Goal: Navigation & Orientation: Find specific page/section

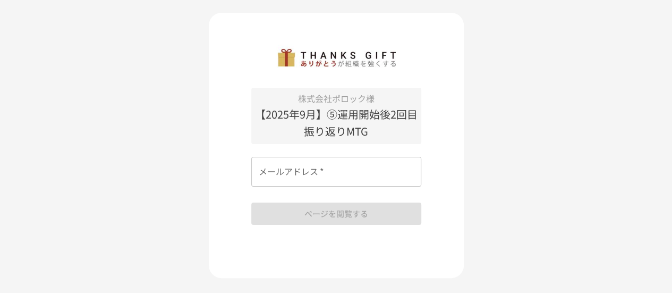
click at [316, 167] on input "メールアドレス   *" at bounding box center [336, 172] width 170 height 30
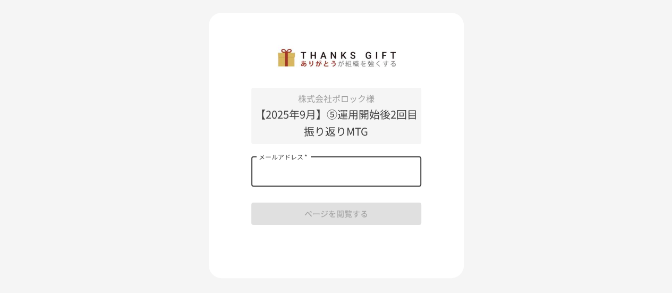
type input "**********"
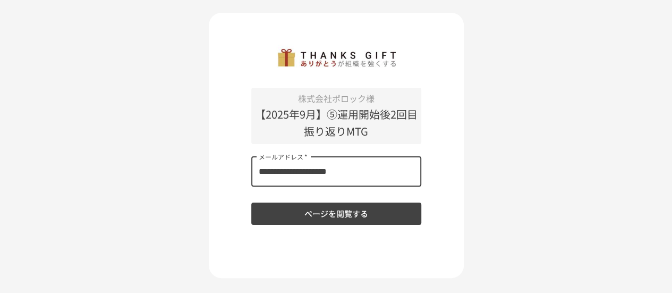
click at [327, 213] on button "ページを閲覧する" at bounding box center [336, 213] width 170 height 22
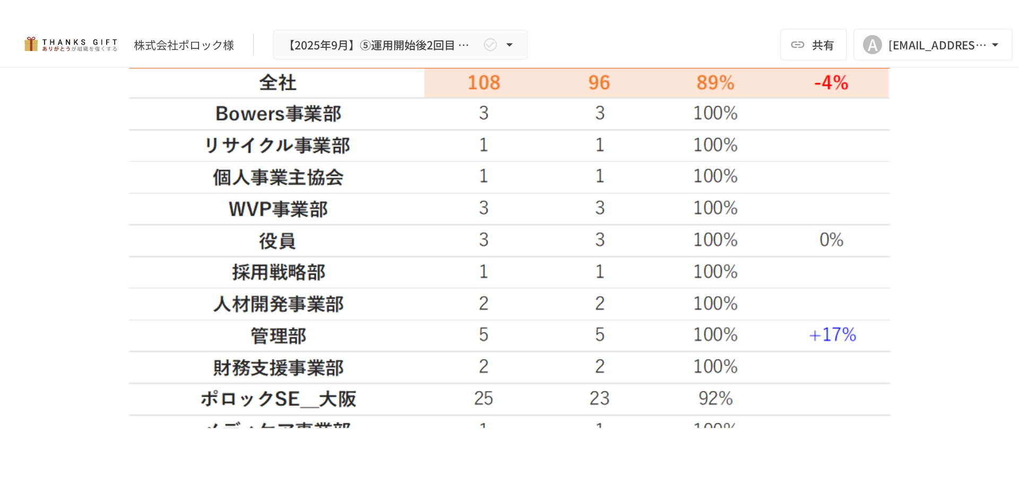
scroll to position [956, 0]
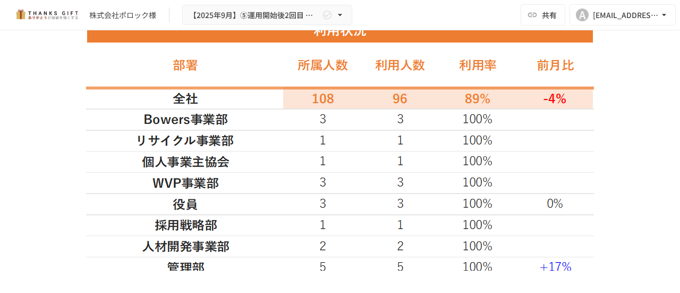
click at [626, 90] on div at bounding box center [340, 244] width 593 height 450
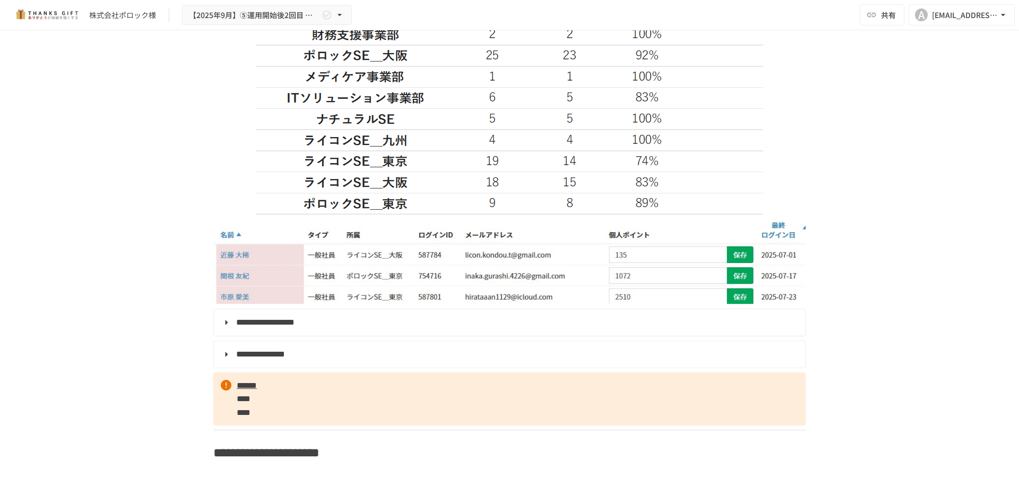
scroll to position [1221, 0]
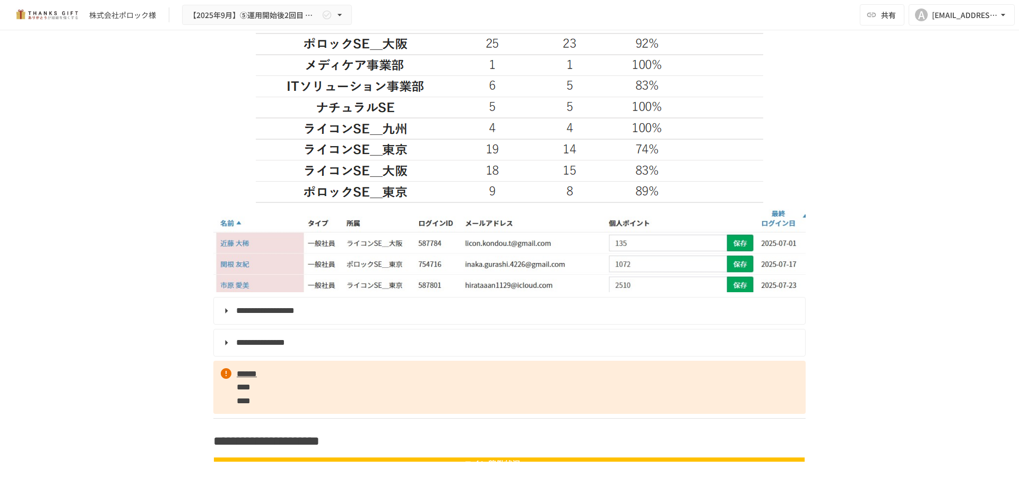
click at [220, 292] on summary "**********" at bounding box center [508, 311] width 577 height 14
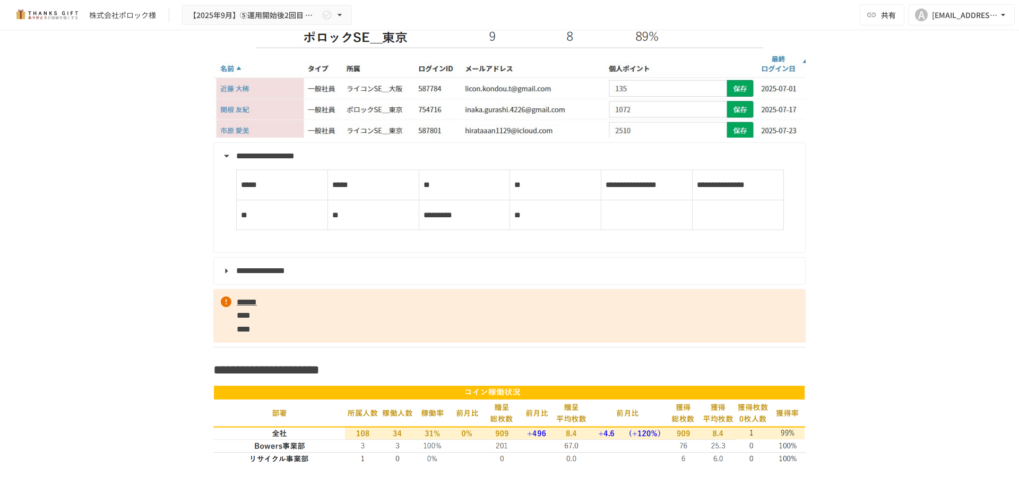
scroll to position [1380, 0]
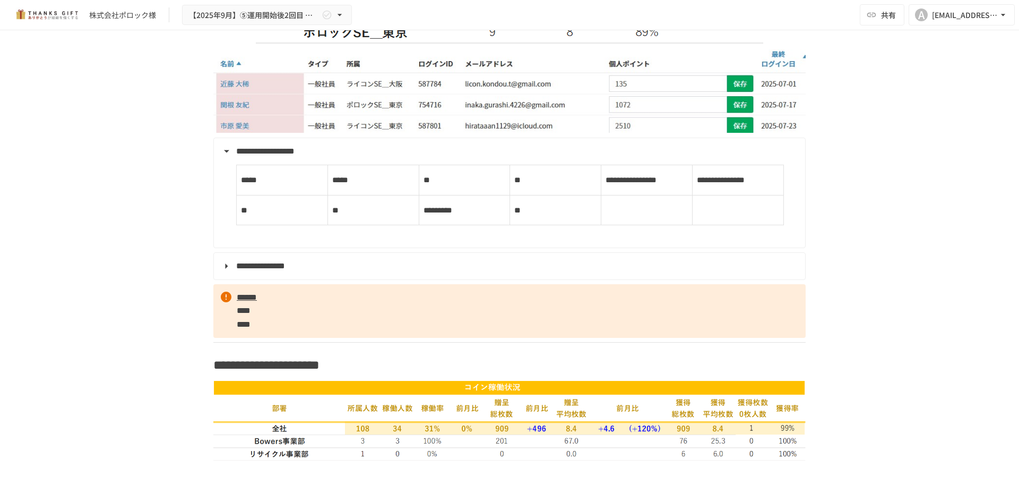
click at [225, 273] on summary "**********" at bounding box center [508, 266] width 577 height 14
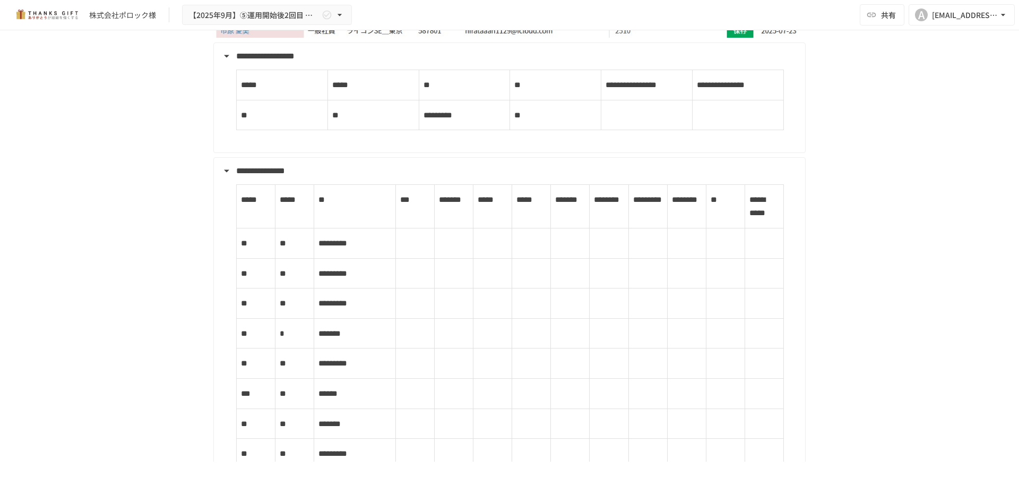
scroll to position [1327, 0]
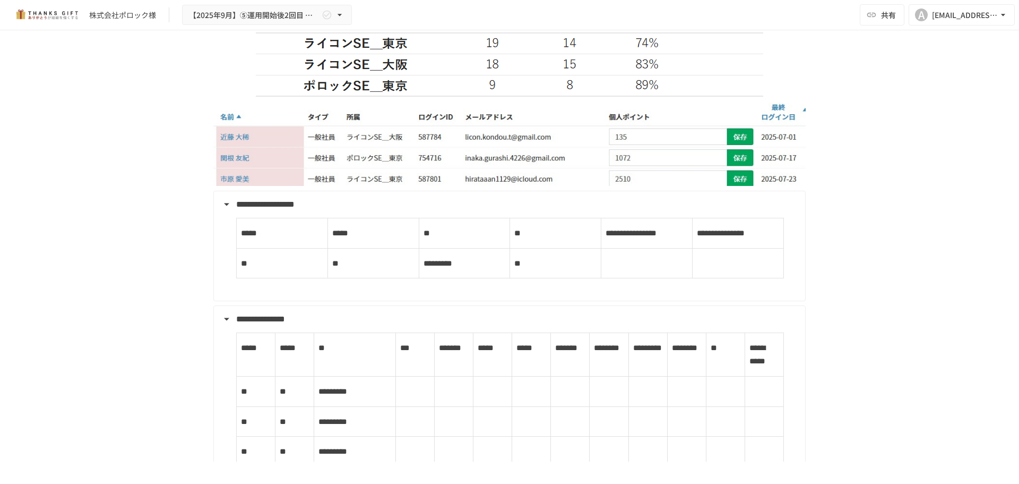
click at [220, 206] on summary "**********" at bounding box center [508, 205] width 577 height 14
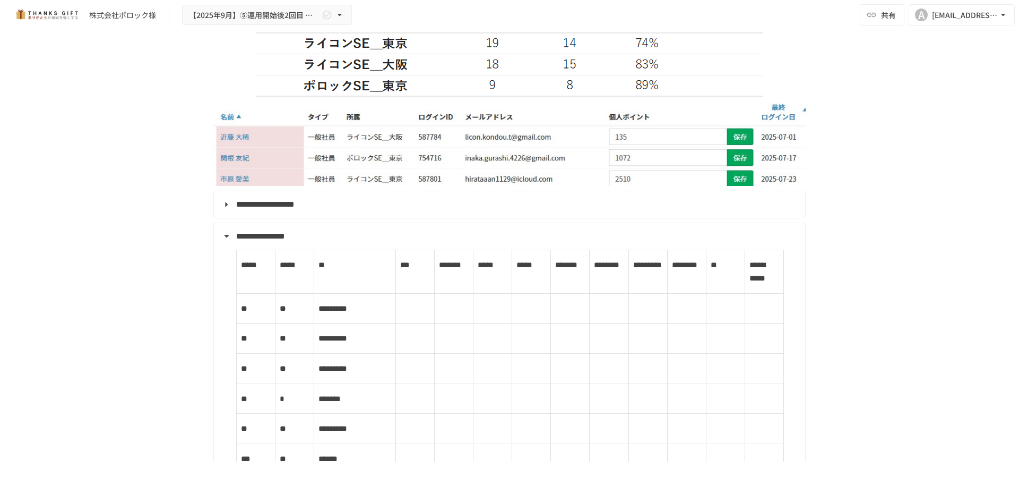
click at [224, 239] on summary "**********" at bounding box center [508, 236] width 577 height 14
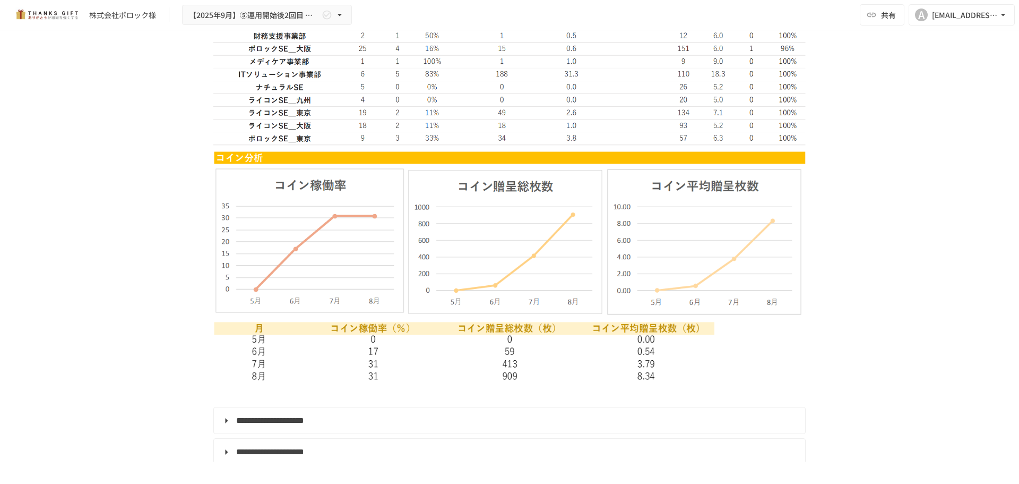
scroll to position [1593, 0]
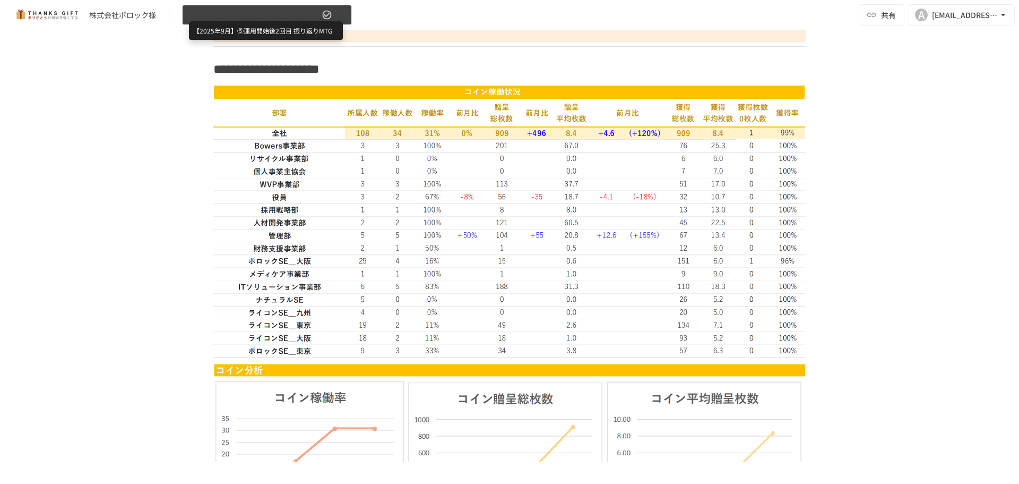
click at [271, 15] on span "【2025年9月】⑤運用開始後2回目 振り返りMTG" at bounding box center [254, 14] width 131 height 13
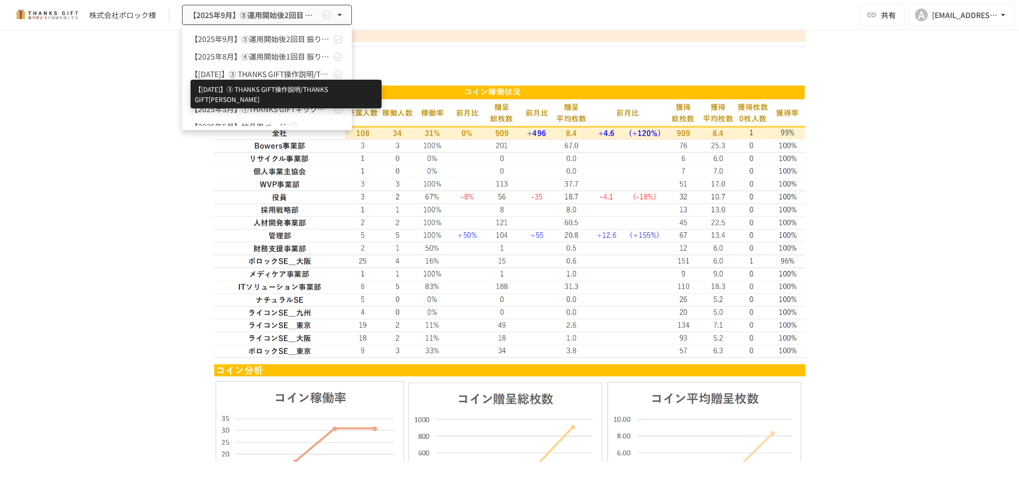
click at [286, 73] on span "【[DATE]】➂ THANKS GIFT操作説明/THANKS GIFT[PERSON_NAME]" at bounding box center [261, 73] width 140 height 11
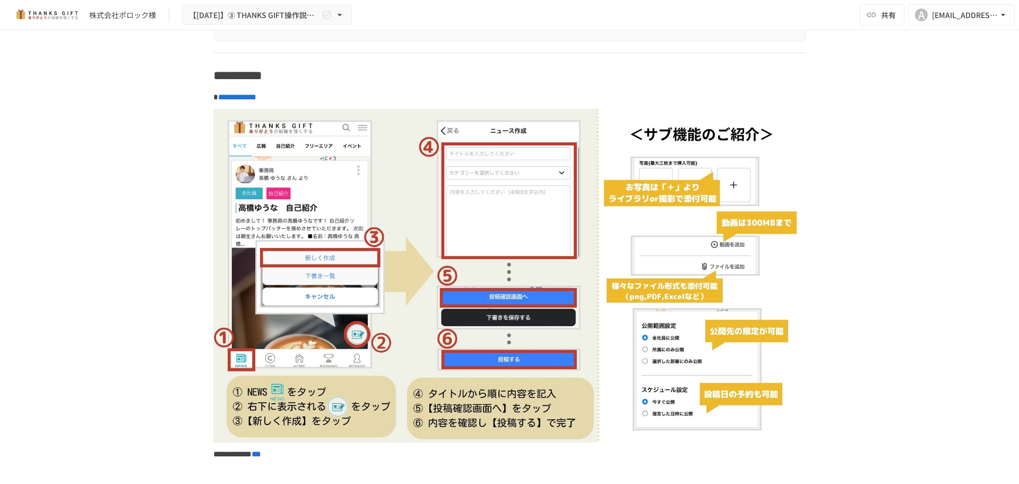
scroll to position [4438, 0]
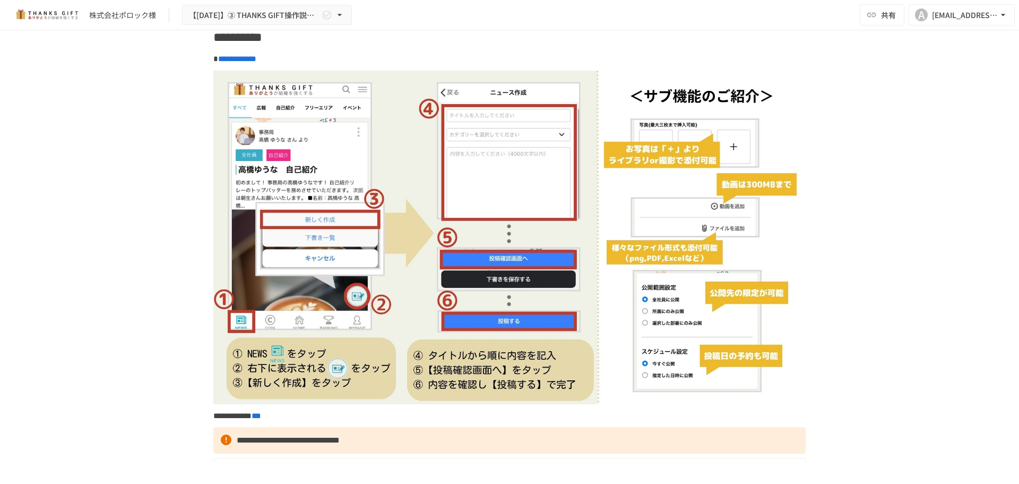
click at [280, 292] on img at bounding box center [509, 237] width 593 height 333
click at [545, 292] on img at bounding box center [509, 237] width 593 height 333
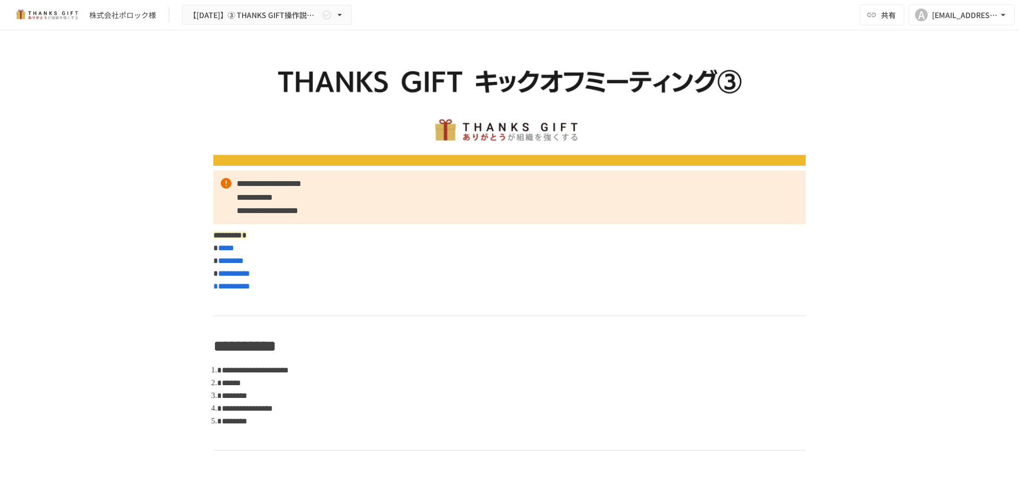
scroll to position [0, 0]
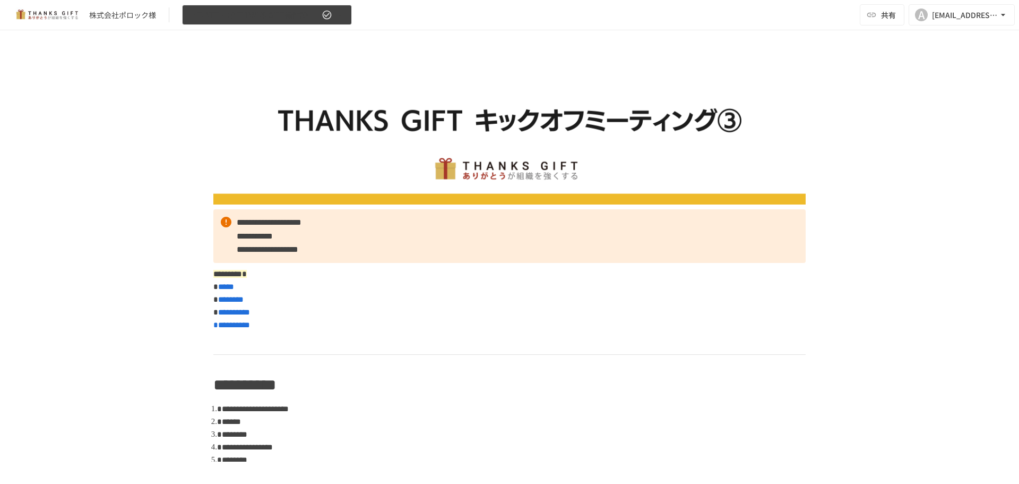
click at [322, 7] on button "【[DATE]】➂ THANKS GIFT操作説明/THANKS GIFT[PERSON_NAME]" at bounding box center [267, 15] width 170 height 21
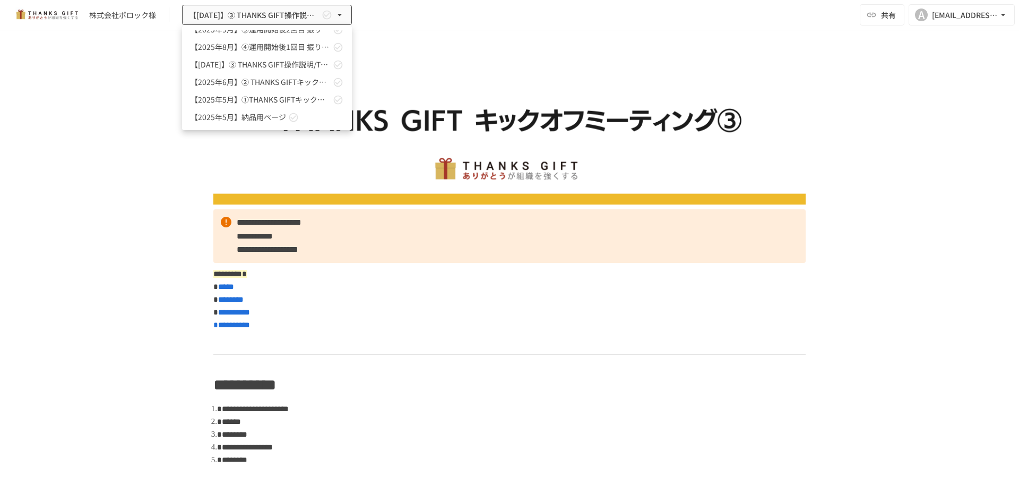
scroll to position [12, 0]
click at [262, 116] on span "【2025年5月】納品用ページ" at bounding box center [239, 114] width 96 height 11
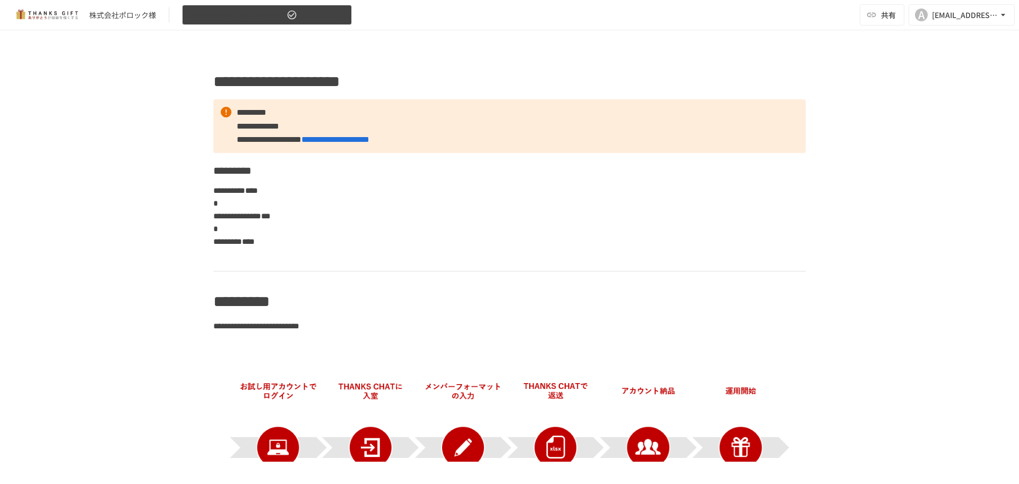
click at [254, 6] on button "【2025年5月】納品用ページ" at bounding box center [267, 15] width 170 height 21
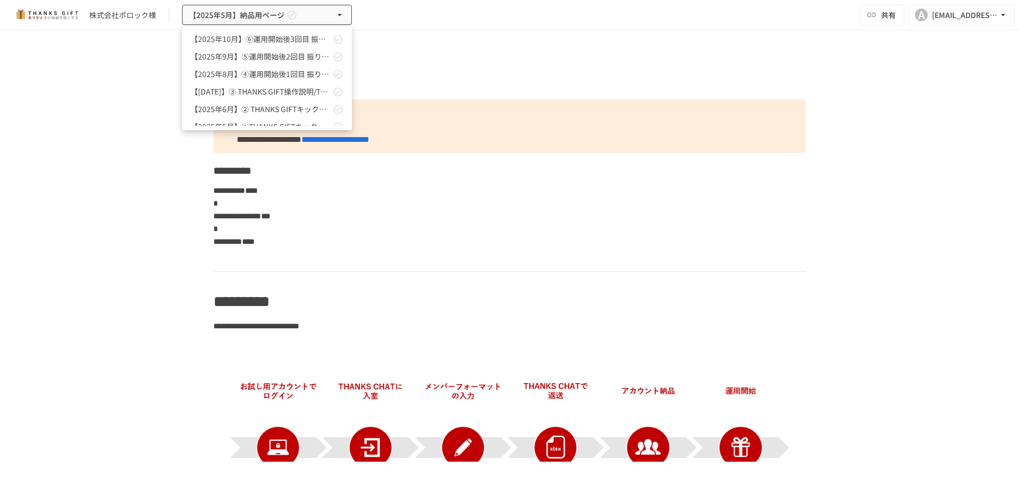
scroll to position [29, 0]
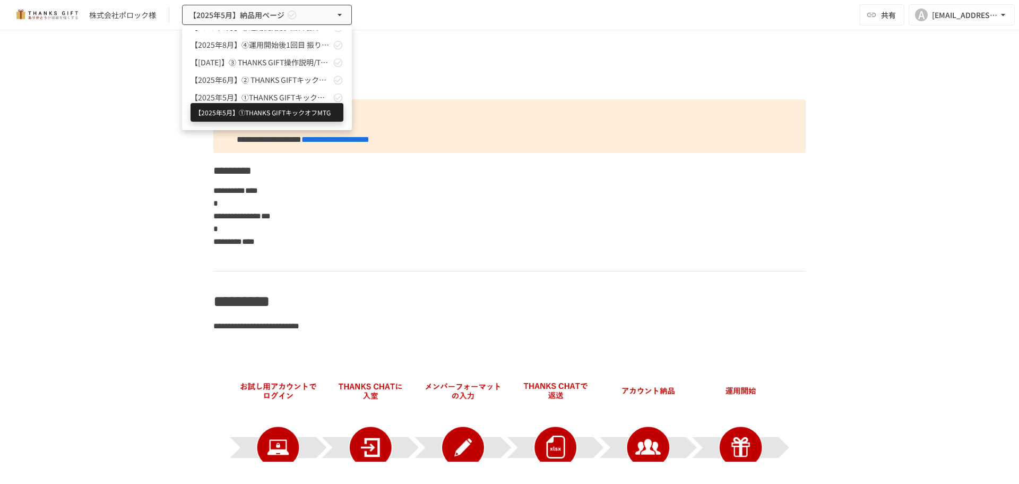
click at [273, 99] on span "【2025年5月】①THANKS GIFTキックオフMTG" at bounding box center [261, 97] width 140 height 11
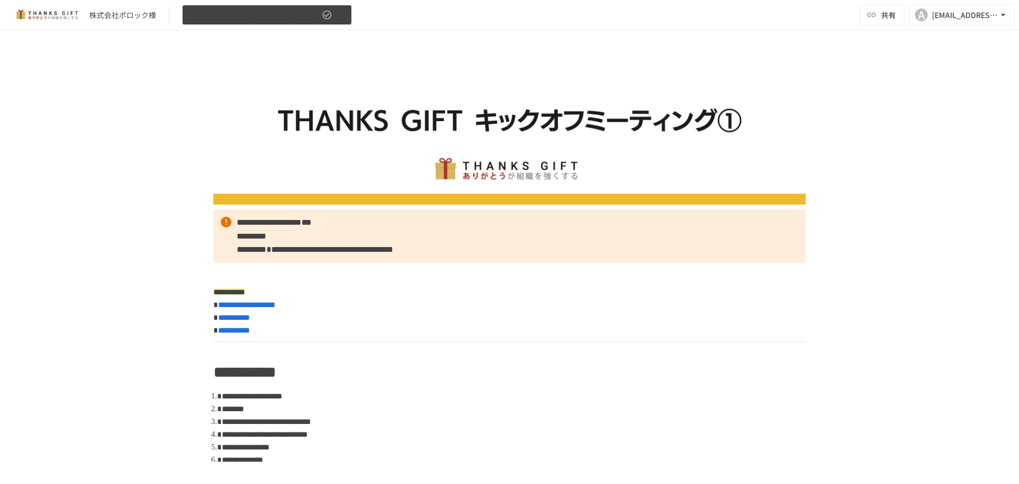
click at [340, 20] on icon "button" at bounding box center [339, 15] width 11 height 11
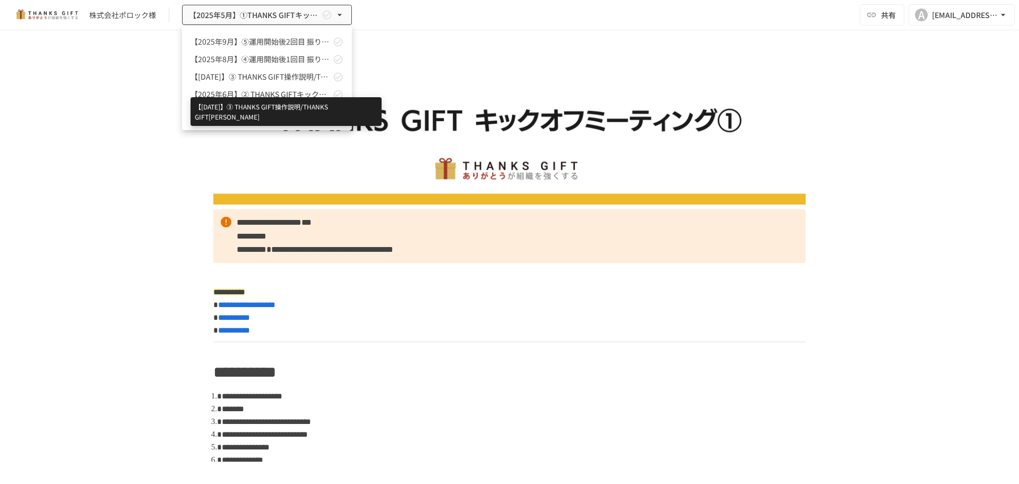
scroll to position [29, 0]
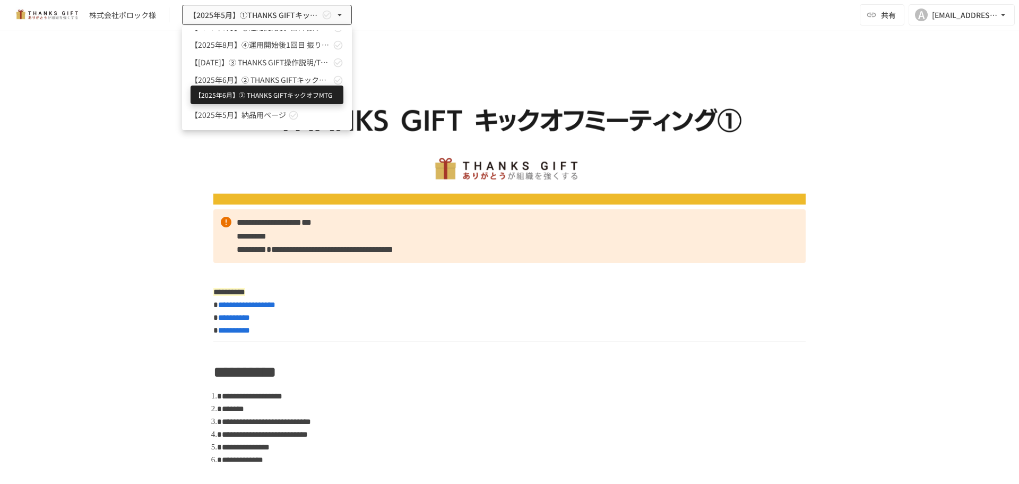
click at [278, 82] on span "【2025年6月】② THANKS GIFTキックオフMTG" at bounding box center [261, 79] width 140 height 11
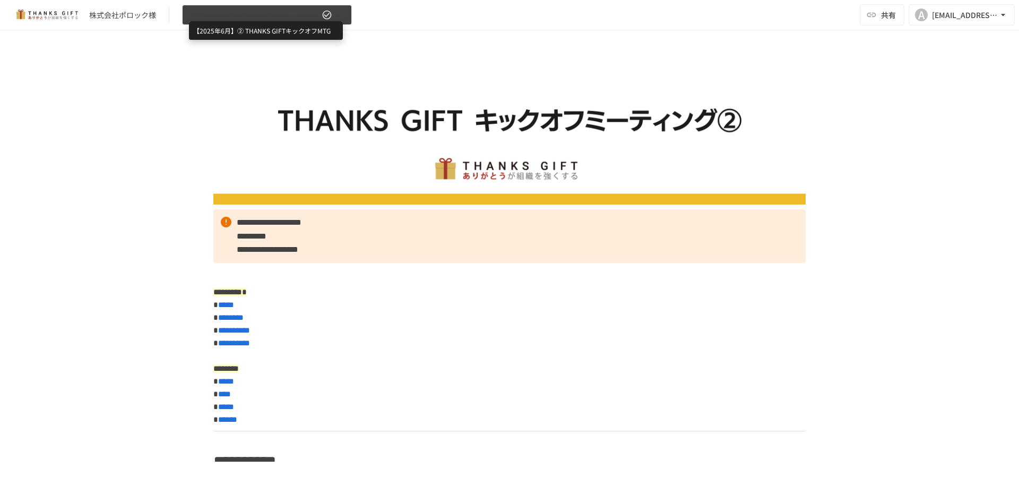
click at [246, 11] on span "【2025年6月】② THANKS GIFTキックオフMTG" at bounding box center [254, 14] width 131 height 13
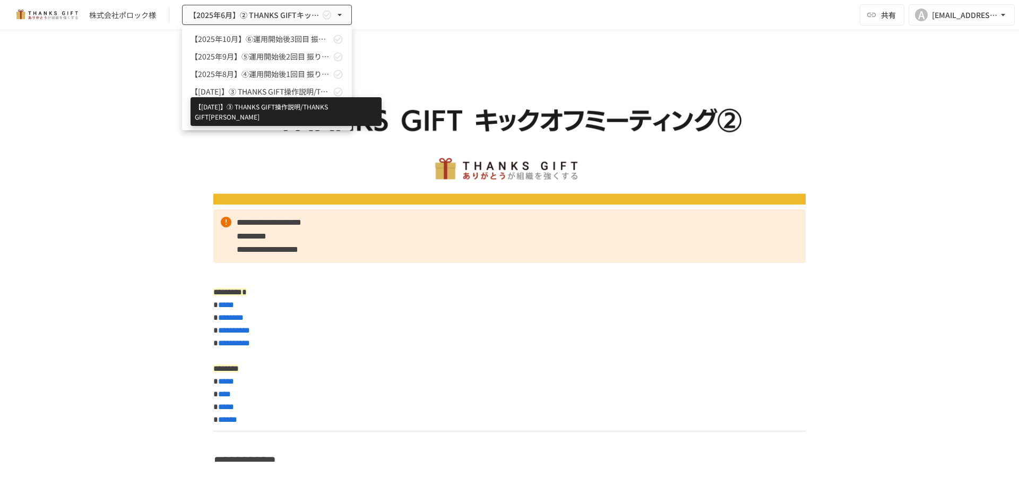
click at [251, 87] on span "【[DATE]】➂ THANKS GIFT操作説明/THANKS GIFT[PERSON_NAME]" at bounding box center [261, 91] width 140 height 11
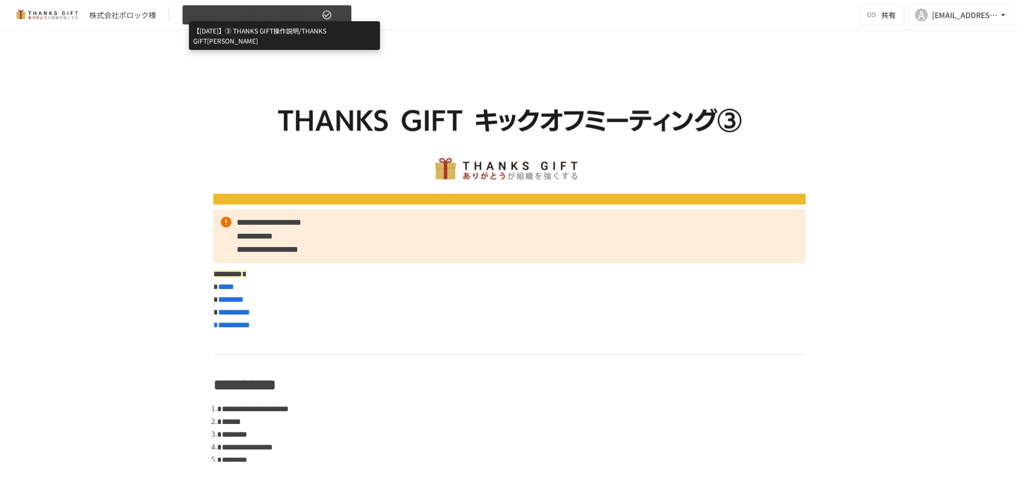
click at [224, 12] on span "【[DATE]】➂ THANKS GIFT操作説明/THANKS GIFT[PERSON_NAME]" at bounding box center [254, 14] width 131 height 13
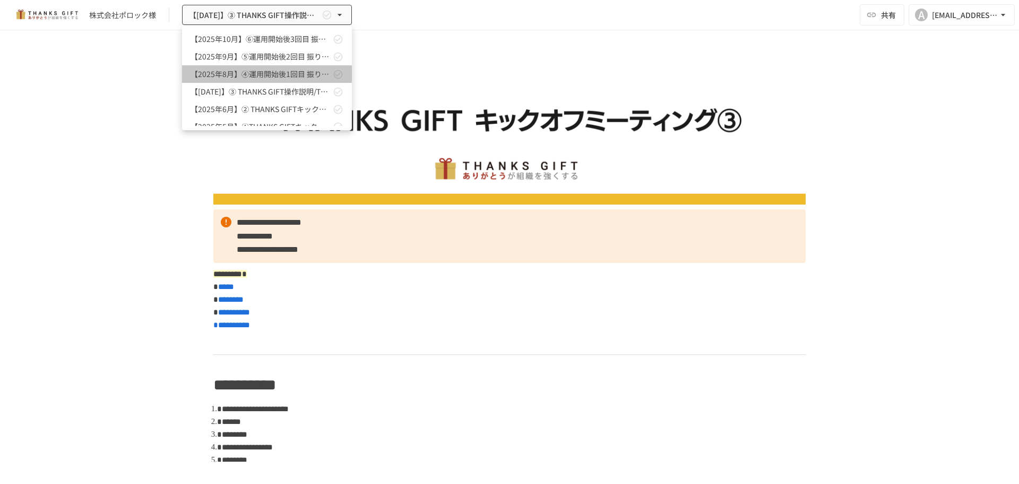
click at [298, 67] on link "【2025年8月】④運用開始後1回目 振り返りMTG" at bounding box center [267, 74] width 170 height 18
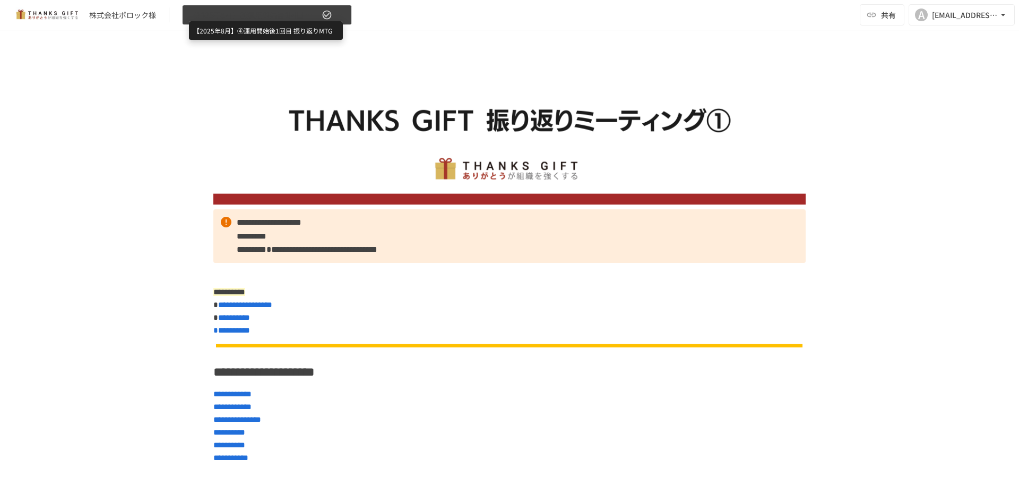
click at [291, 14] on span "【2025年8月】④運用開始後1回目 振り返りMTG" at bounding box center [254, 14] width 131 height 13
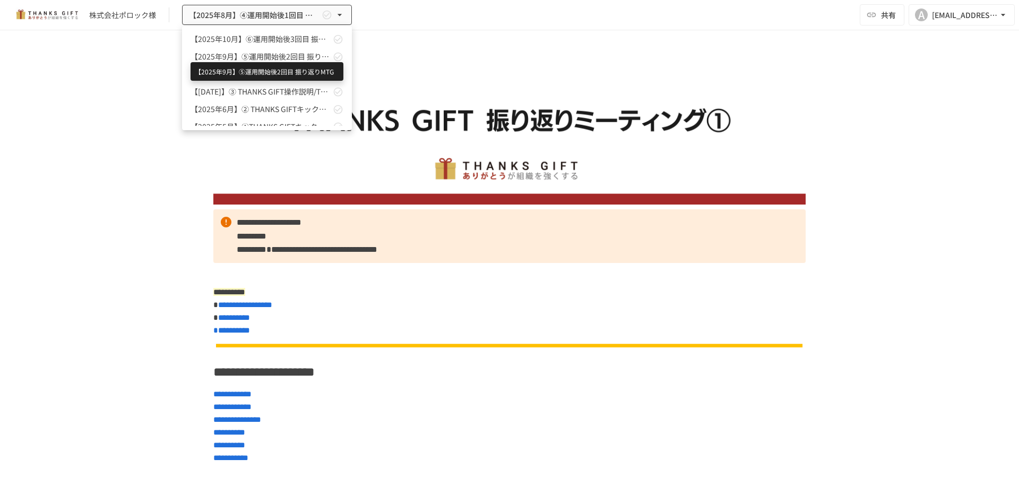
click at [289, 59] on span "【2025年9月】⑤運用開始後2回目 振り返りMTG" at bounding box center [261, 56] width 140 height 11
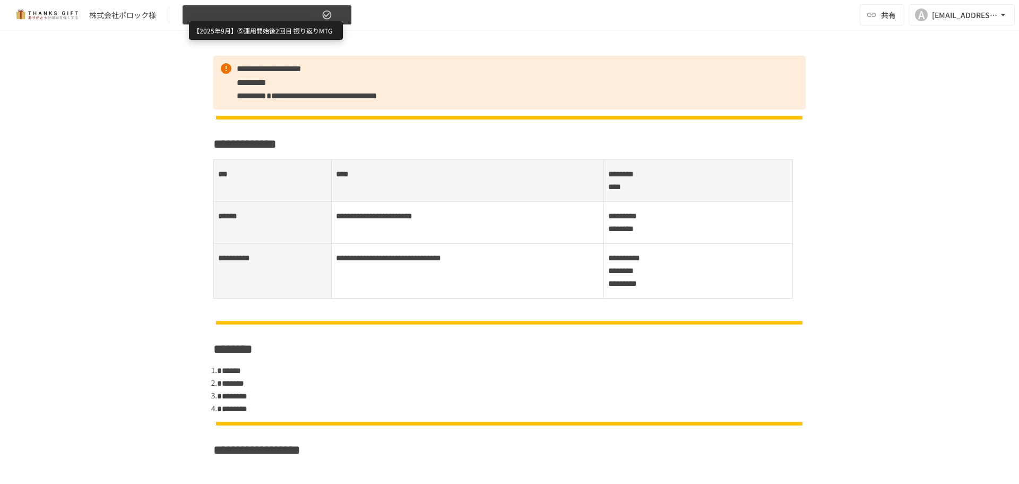
click at [246, 17] on span "【2025年9月】⑤運用開始後2回目 振り返りMTG" at bounding box center [254, 14] width 131 height 13
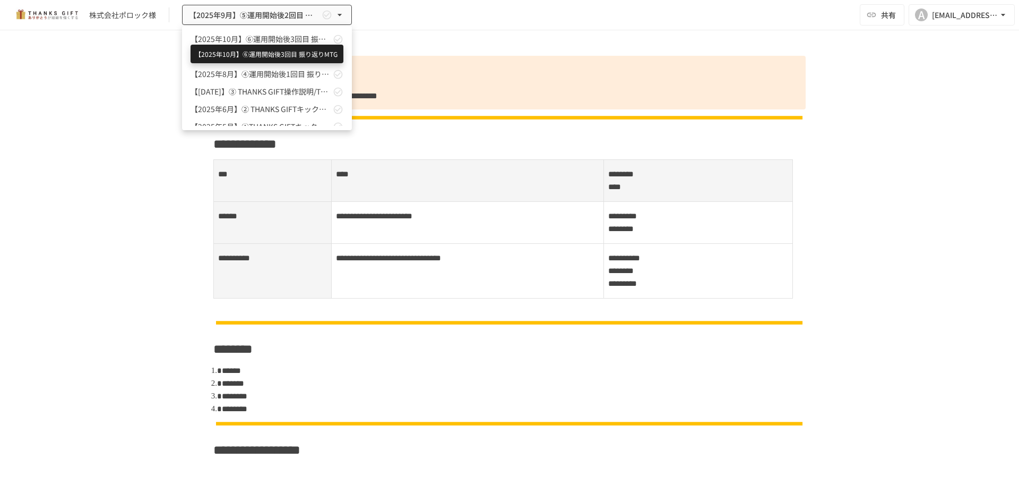
click at [247, 38] on span "【2025年10月】⑥運用開始後3回目 振り返りMTG" at bounding box center [261, 38] width 140 height 11
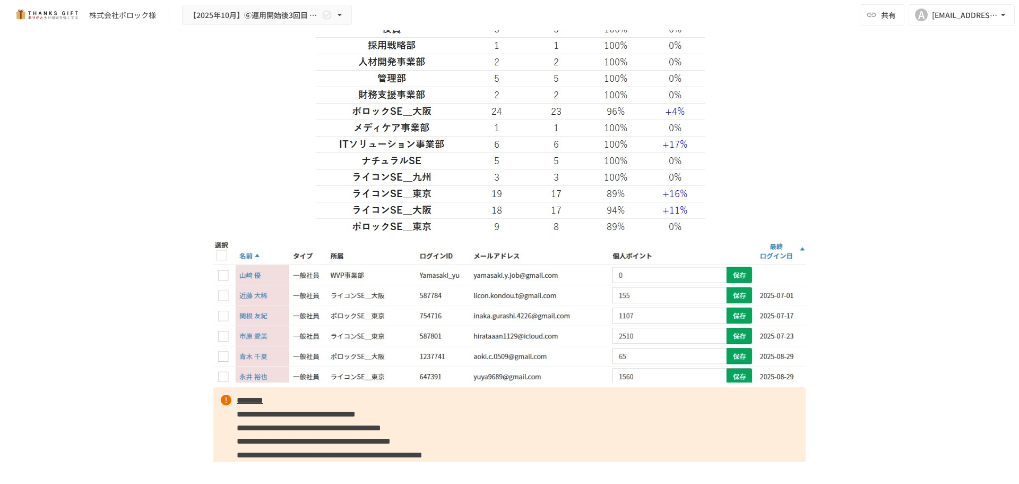
scroll to position [956, 0]
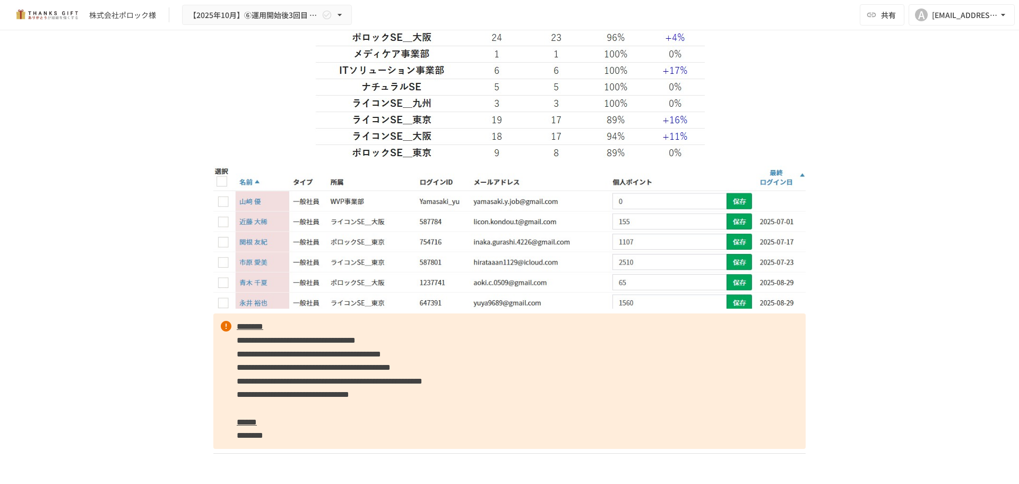
click at [508, 292] on p "**********" at bounding box center [509, 380] width 593 height 135
click at [470, 292] on p "**********" at bounding box center [509, 380] width 593 height 135
click at [476, 292] on p "**********" at bounding box center [509, 380] width 593 height 135
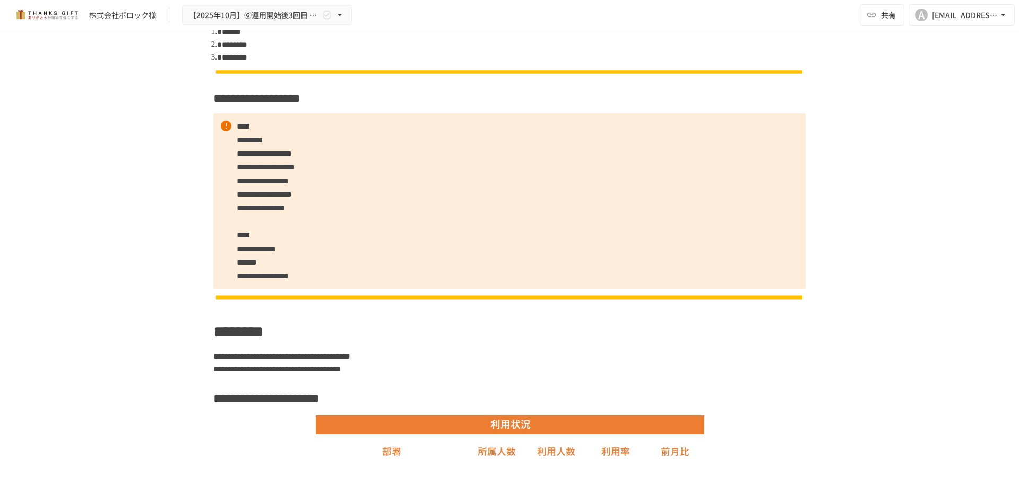
scroll to position [0, 0]
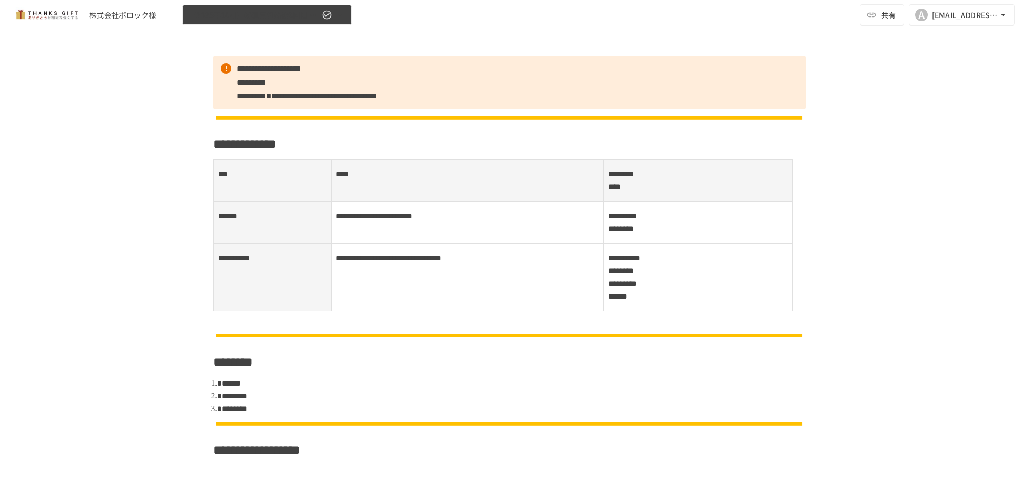
click at [324, 18] on icon "button" at bounding box center [327, 15] width 9 height 9
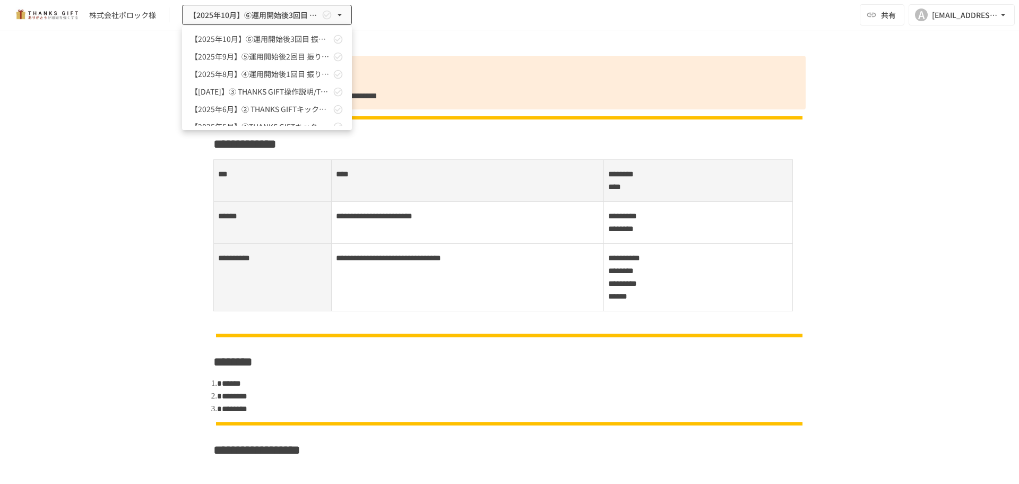
click at [341, 13] on div at bounding box center [509, 242] width 1019 height 484
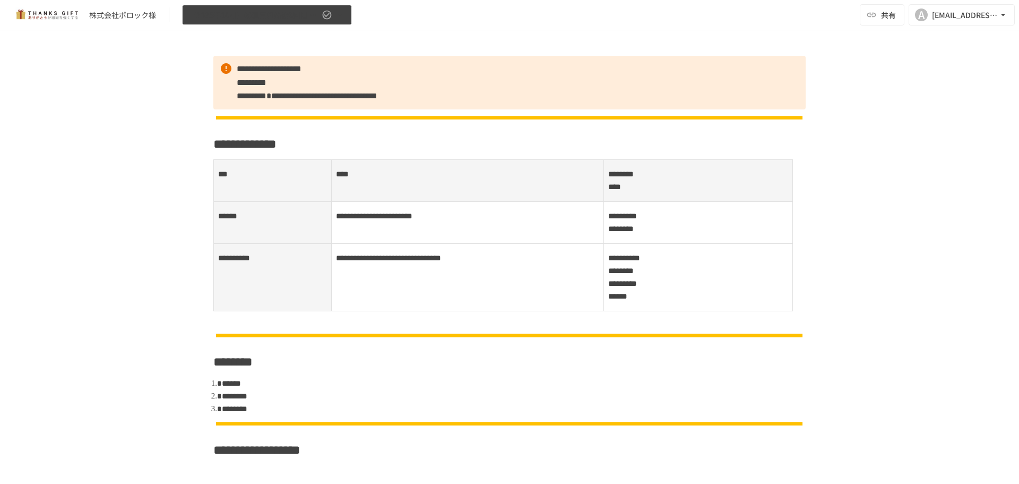
click at [344, 13] on icon "button" at bounding box center [339, 15] width 11 height 11
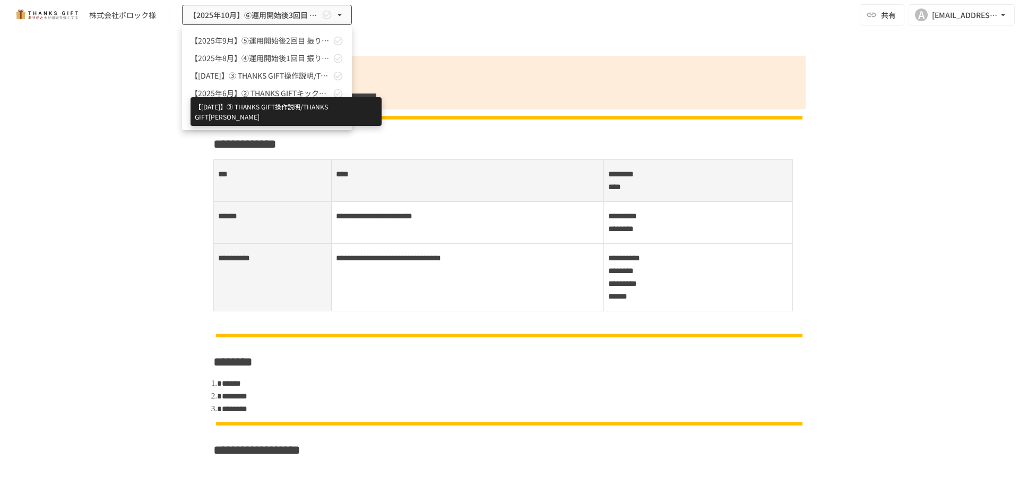
scroll to position [29, 0]
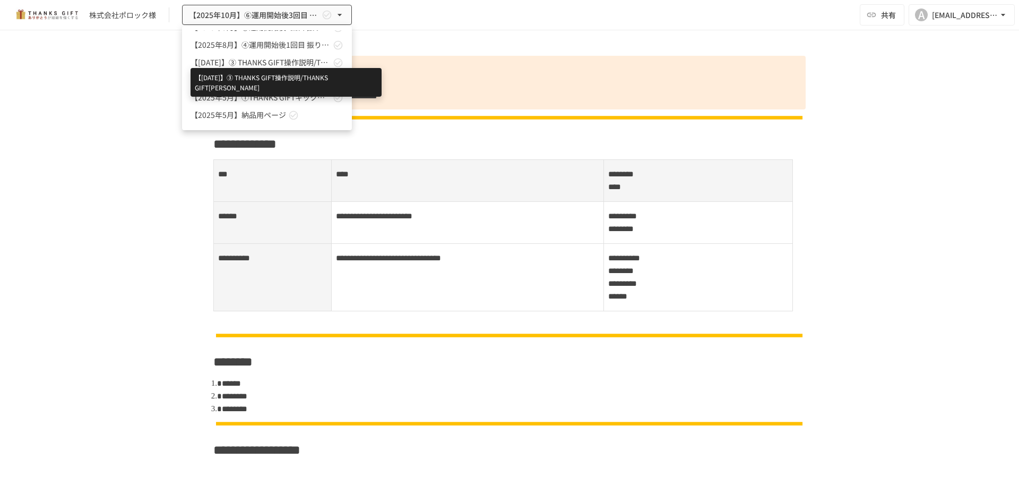
click at [292, 66] on span "【[DATE]】➂ THANKS GIFT操作説明/THANKS GIFT[PERSON_NAME]" at bounding box center [261, 62] width 140 height 11
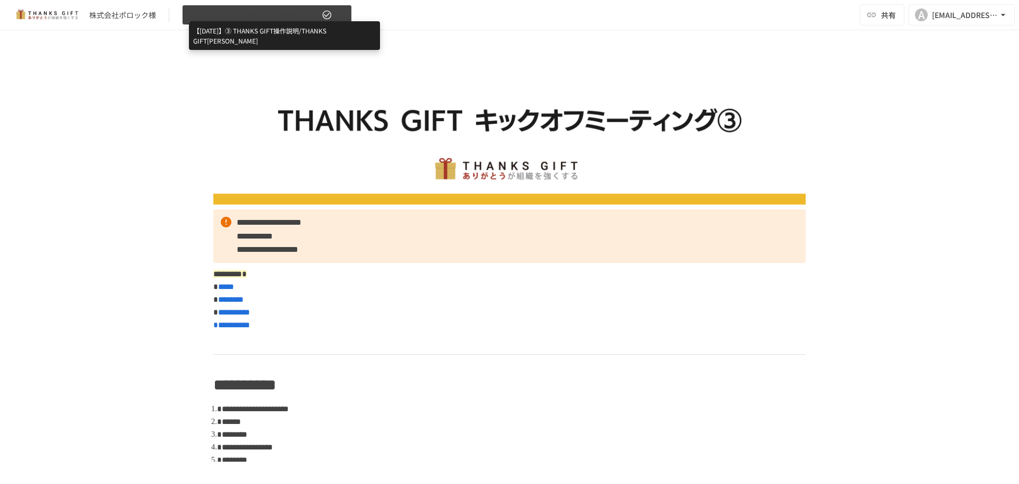
click at [300, 15] on span "【[DATE]】➂ THANKS GIFT操作説明/THANKS GIFT[PERSON_NAME]" at bounding box center [254, 14] width 131 height 13
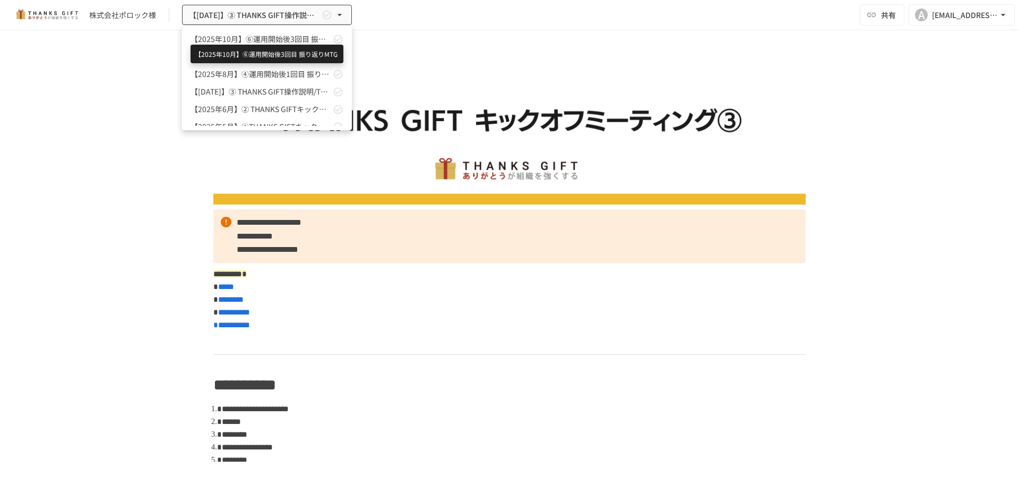
click at [281, 35] on span "【2025年10月】⑥運用開始後3回目 振り返りMTG" at bounding box center [261, 38] width 140 height 11
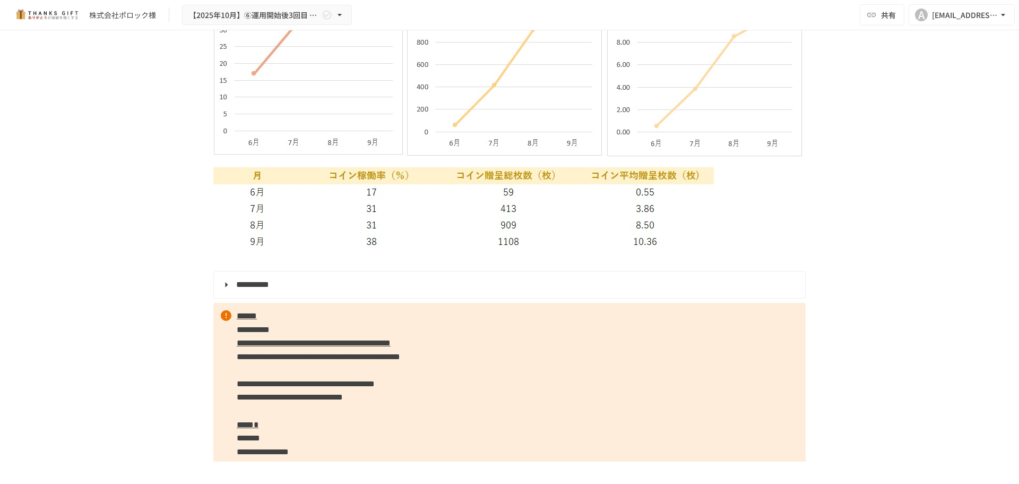
scroll to position [1858, 0]
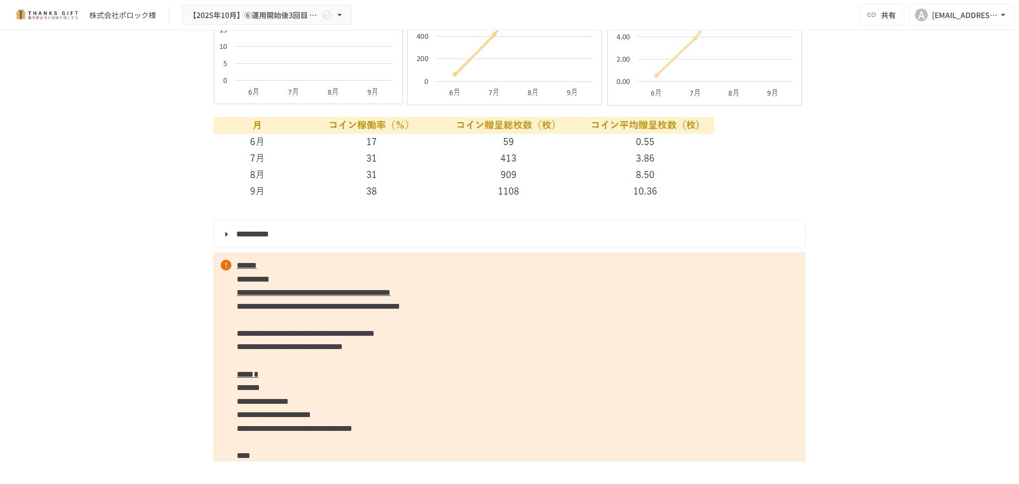
click at [220, 237] on summary "**********" at bounding box center [508, 234] width 577 height 14
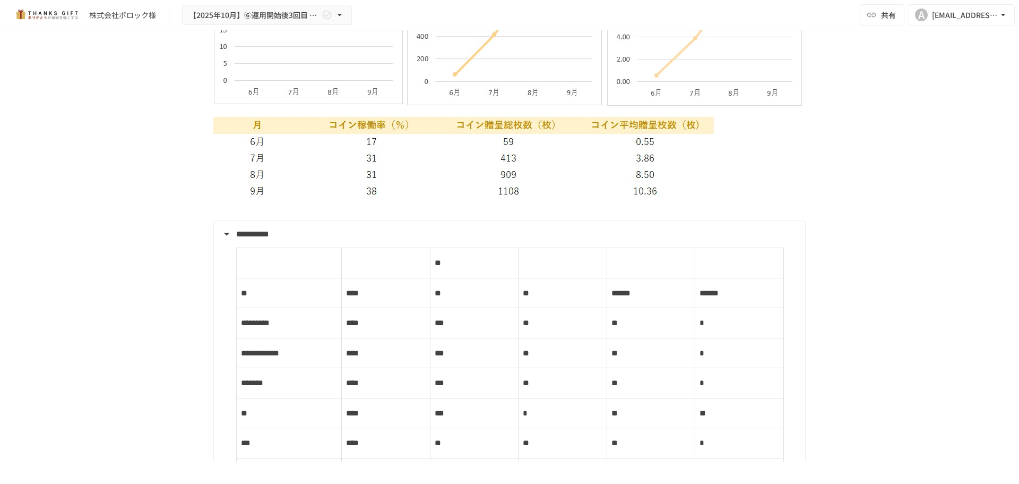
click at [220, 238] on summary "**********" at bounding box center [508, 234] width 577 height 14
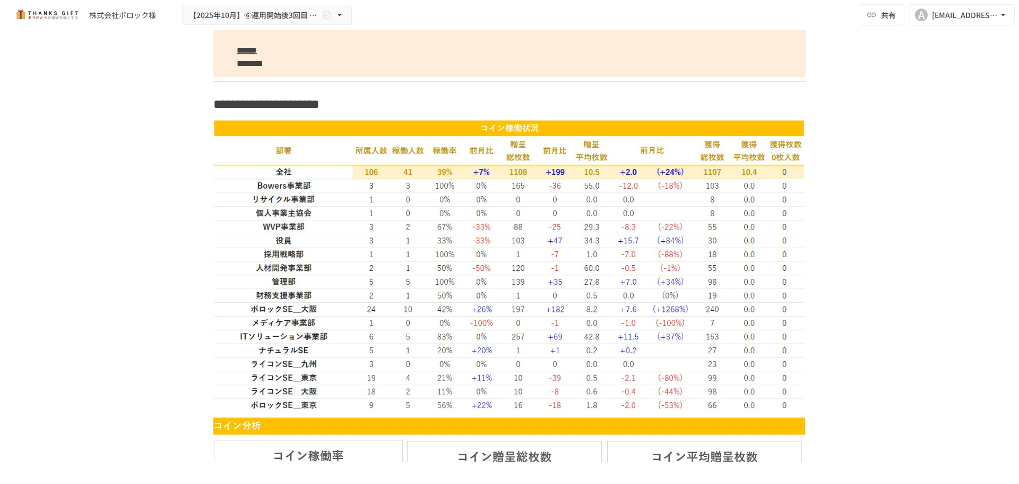
scroll to position [1062, 0]
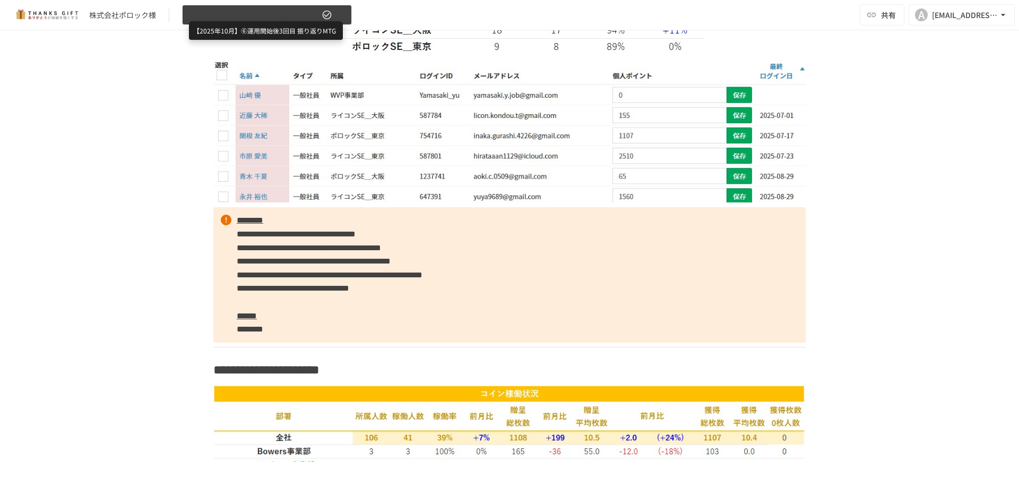
click at [297, 14] on span "【2025年10月】⑥運用開始後3回目 振り返りMTG" at bounding box center [254, 14] width 131 height 13
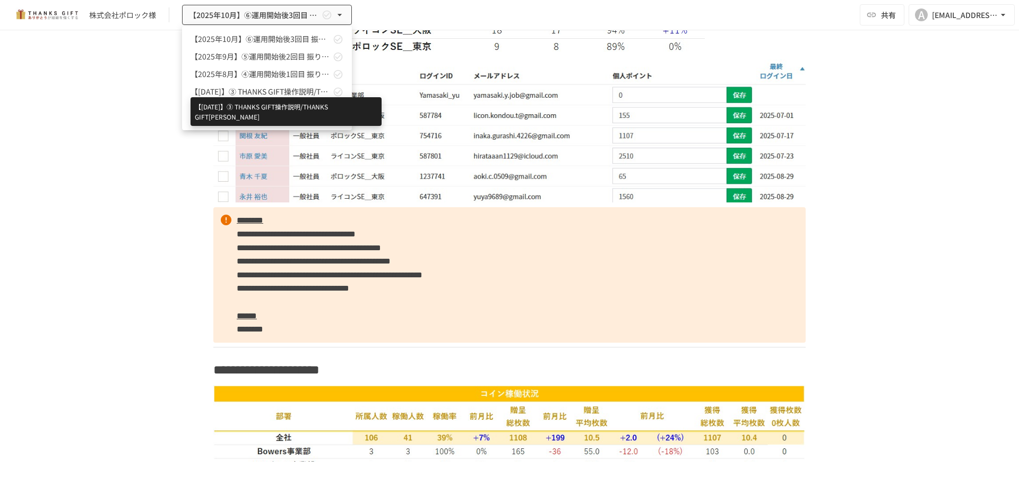
scroll to position [29, 0]
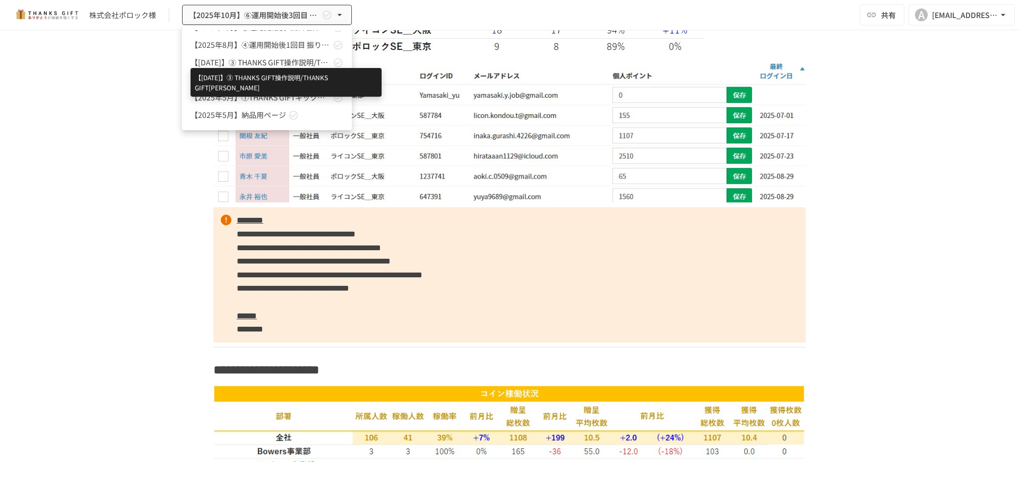
click at [306, 59] on span "【[DATE]】➂ THANKS GIFT操作説明/THANKS GIFT[PERSON_NAME]" at bounding box center [261, 62] width 140 height 11
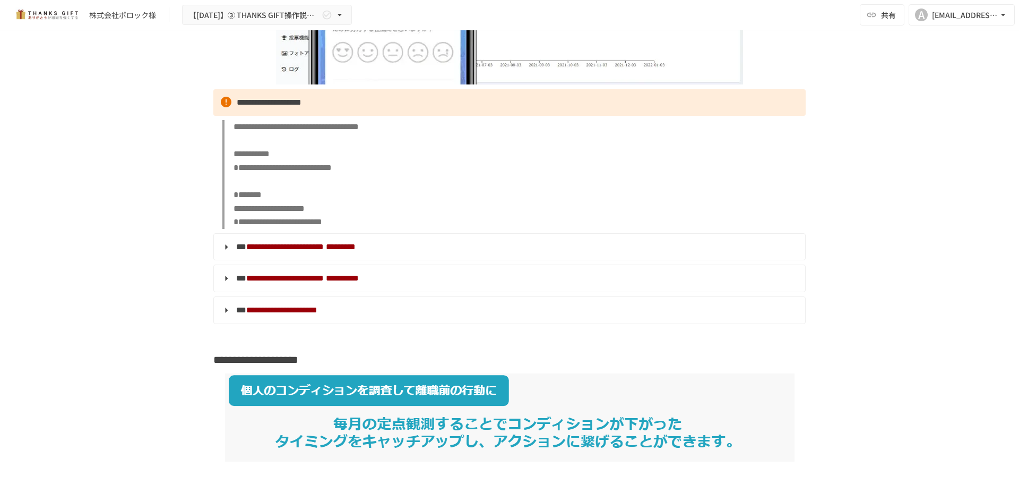
scroll to position [6141, 0]
